Goal: Information Seeking & Learning: Stay updated

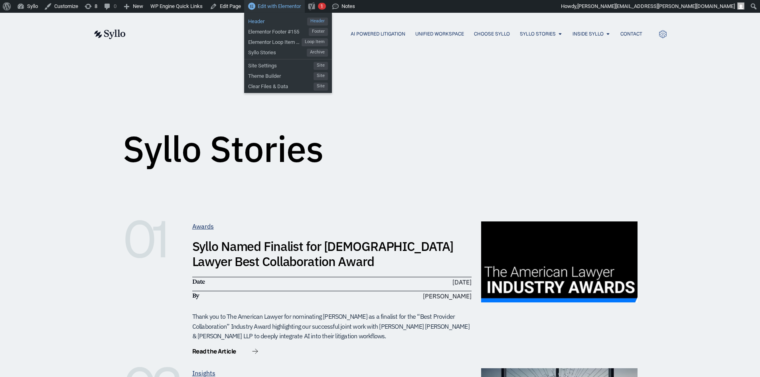
drag, startPoint x: 0, startPoint y: 0, endPoint x: 256, endPoint y: 22, distance: 256.9
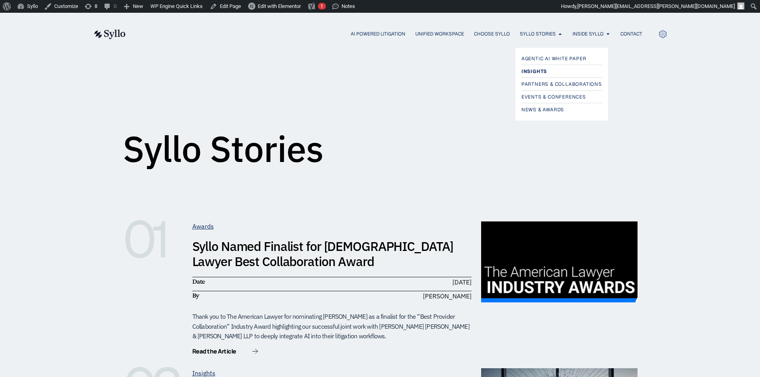
click at [541, 73] on span "Insights" at bounding box center [535, 72] width 26 height 10
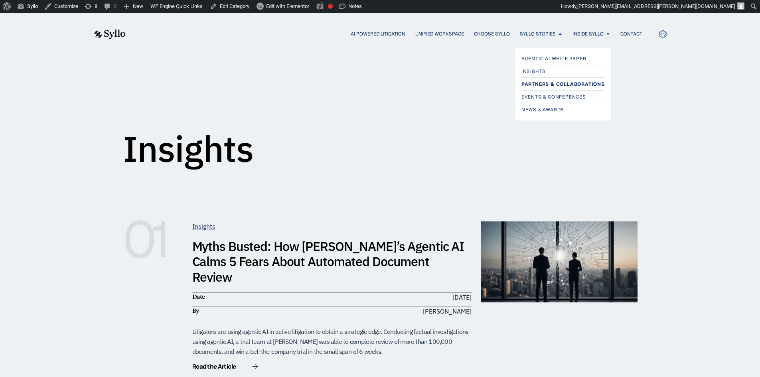
click at [541, 83] on span "Partners & Collaborations" at bounding box center [563, 84] width 83 height 10
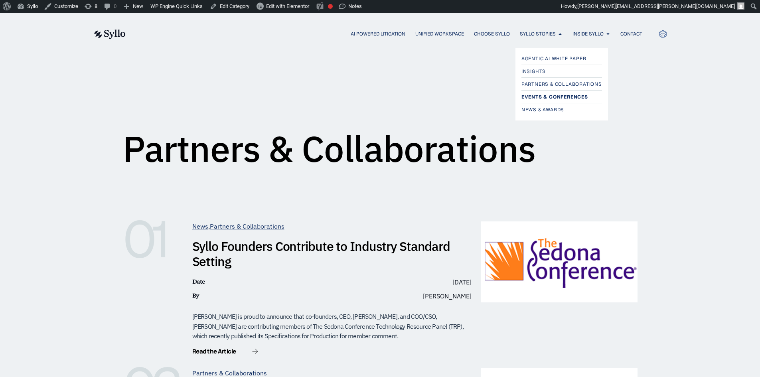
click at [546, 97] on span "Events & Conferences" at bounding box center [555, 97] width 67 height 10
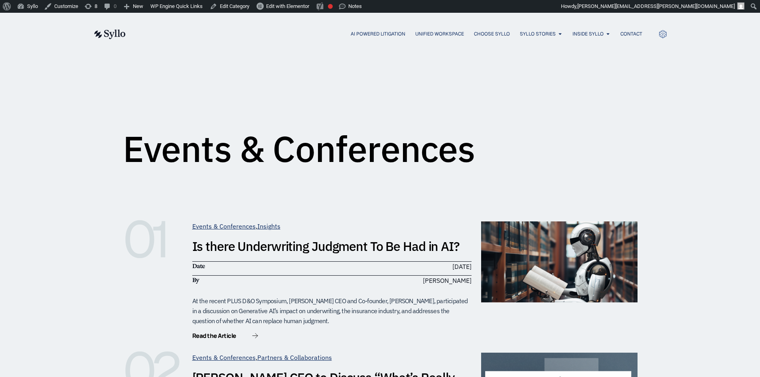
click at [108, 38] on img at bounding box center [109, 35] width 33 height 10
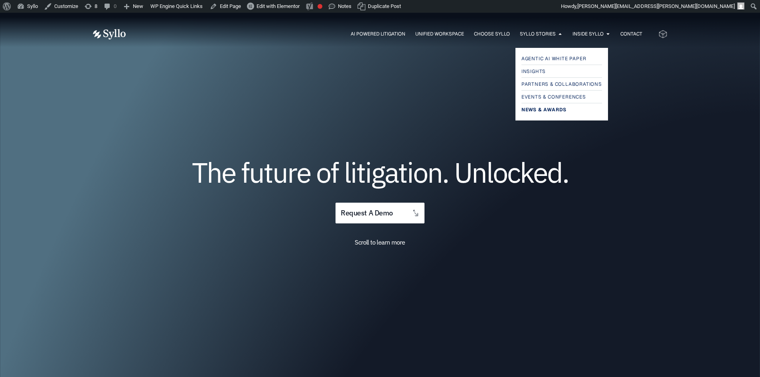
click at [542, 109] on span "News & Awards" at bounding box center [544, 110] width 45 height 10
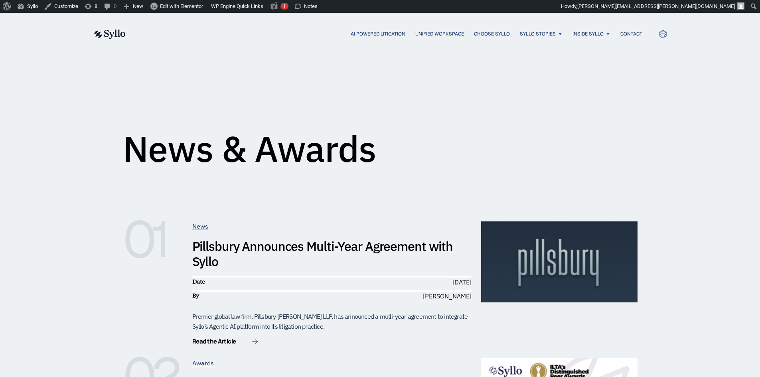
click at [119, 30] on img at bounding box center [109, 35] width 33 height 10
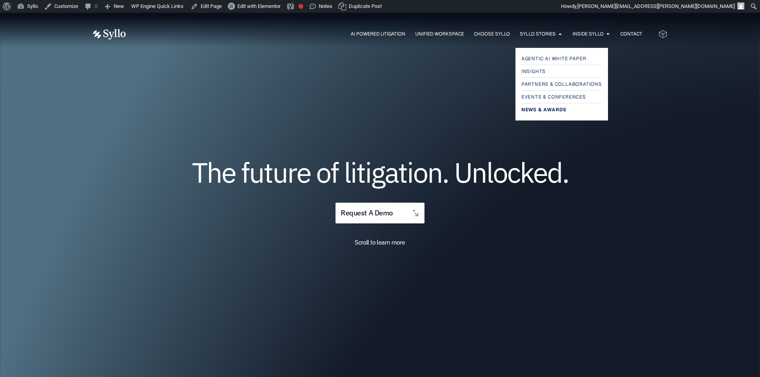
click at [535, 113] on span "News & Awards" at bounding box center [544, 110] width 45 height 10
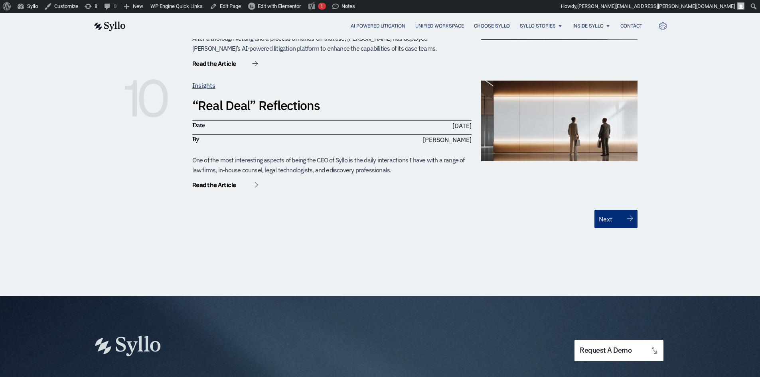
click at [614, 210] on link "Next" at bounding box center [616, 219] width 43 height 18
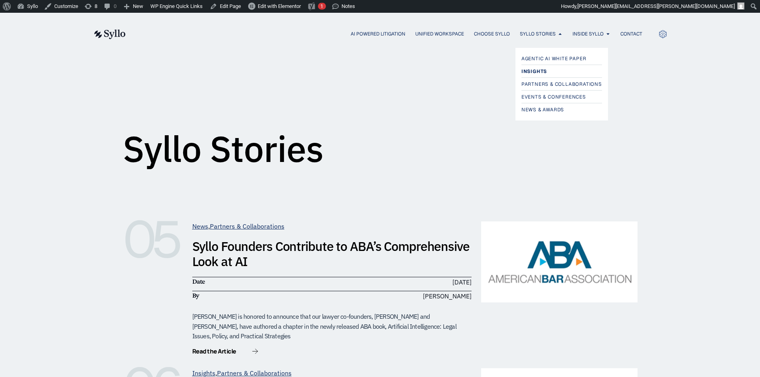
click at [543, 73] on span "Insights" at bounding box center [535, 72] width 26 height 10
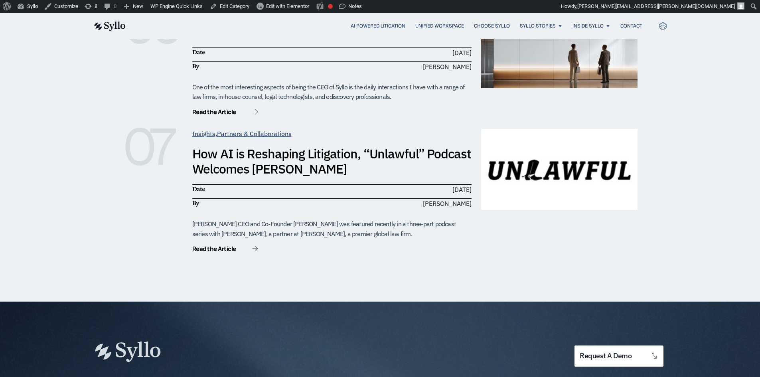
scroll to position [1038, 0]
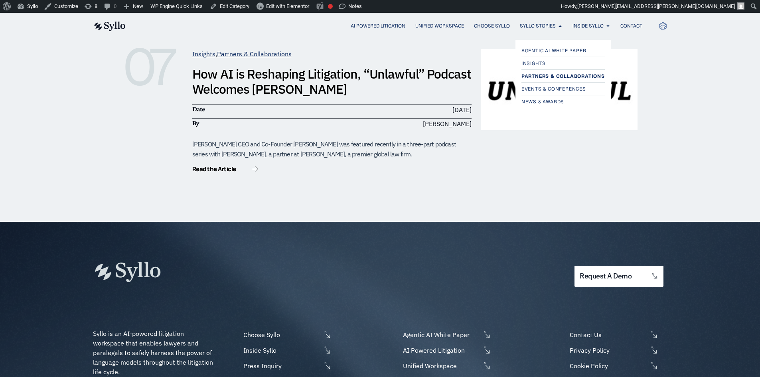
click at [535, 75] on span "Partners & Collaborations" at bounding box center [563, 76] width 83 height 10
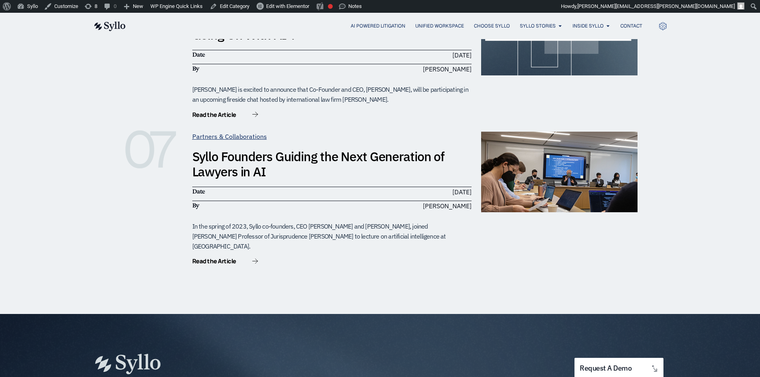
scroll to position [998, 0]
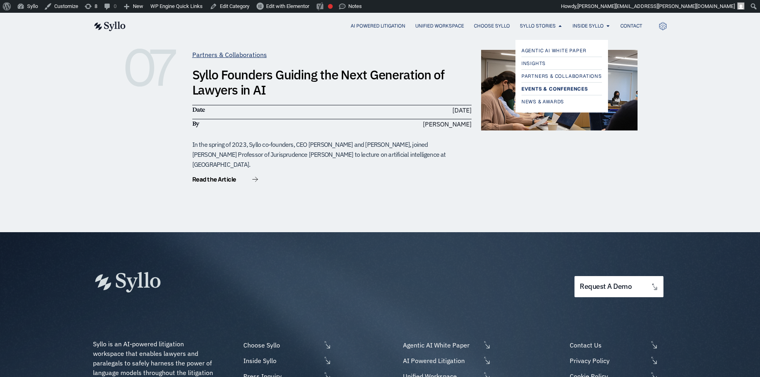
click at [545, 90] on span "Events & Conferences" at bounding box center [555, 89] width 67 height 10
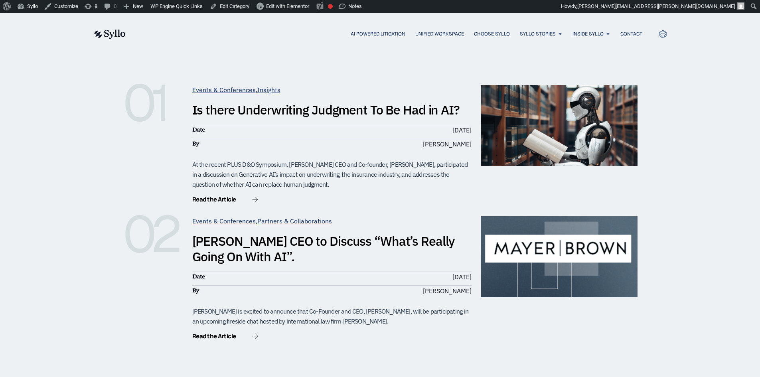
scroll to position [319, 0]
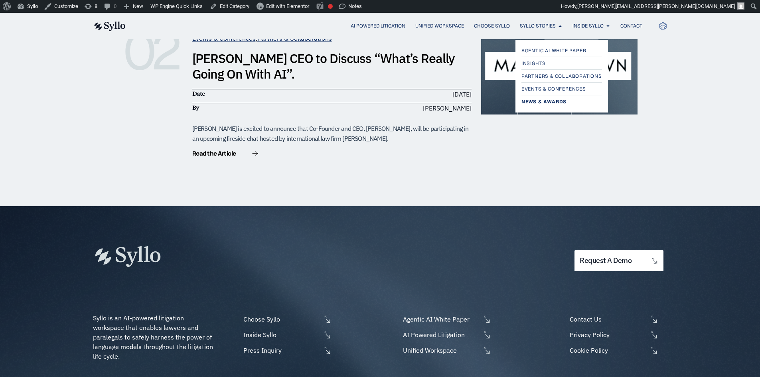
click at [536, 102] on span "News & Awards" at bounding box center [544, 102] width 45 height 10
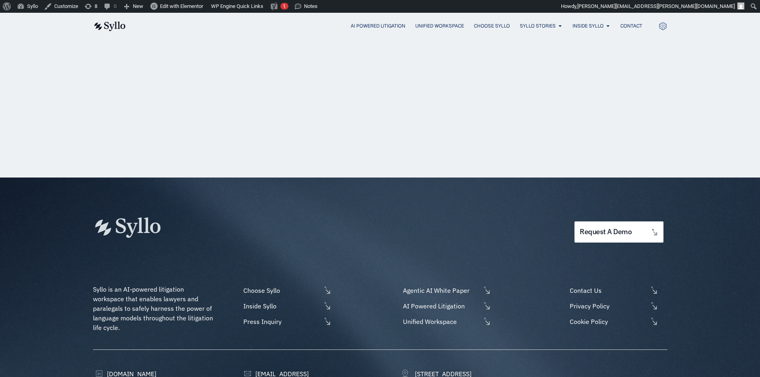
scroll to position [954, 0]
